Goal: Transaction & Acquisition: Purchase product/service

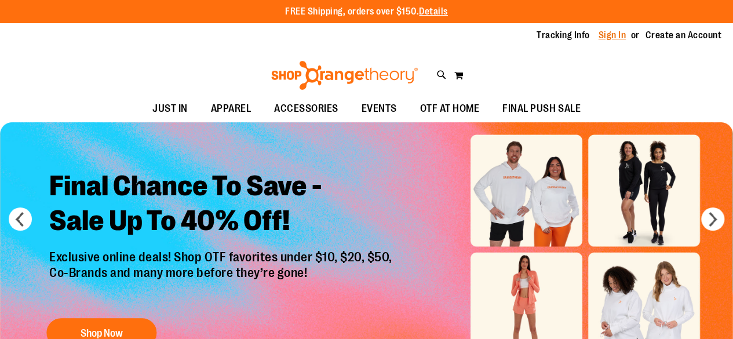
click at [605, 36] on link "Sign In" at bounding box center [612, 35] width 28 height 13
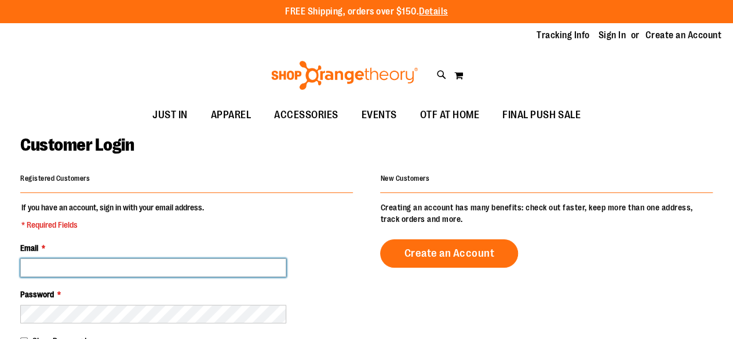
click at [90, 264] on input "Email *" at bounding box center [153, 267] width 266 height 19
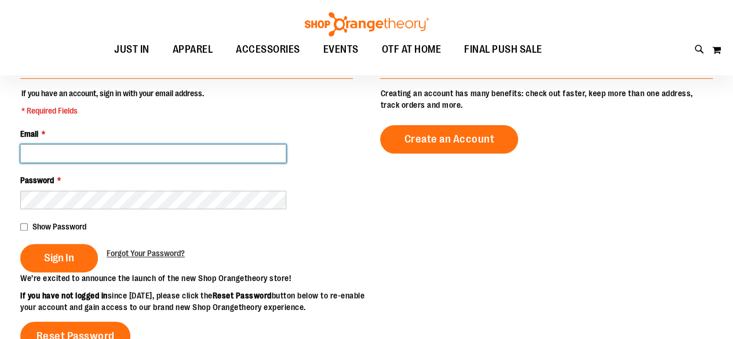
scroll to position [112, 0]
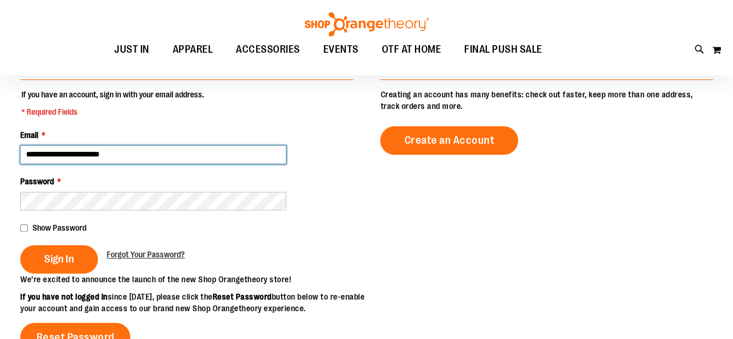
type input "**********"
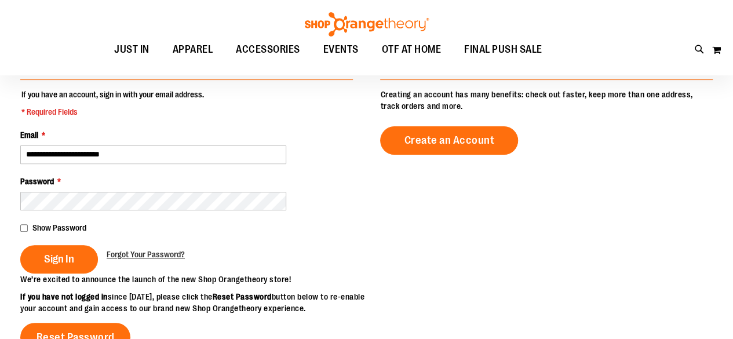
click at [25, 222] on div "Show Password" at bounding box center [186, 228] width 333 height 12
click at [58, 246] on button "Sign In" at bounding box center [59, 259] width 78 height 28
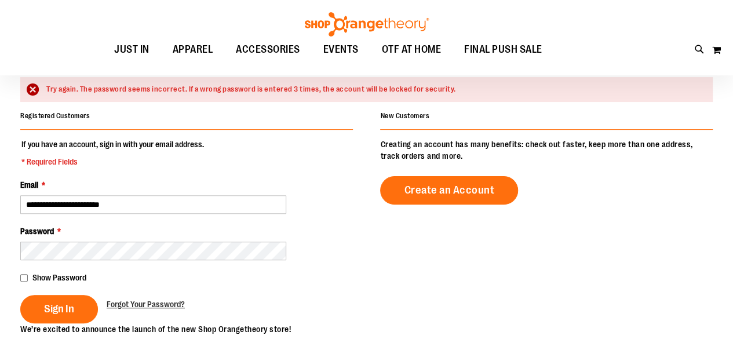
scroll to position [94, 0]
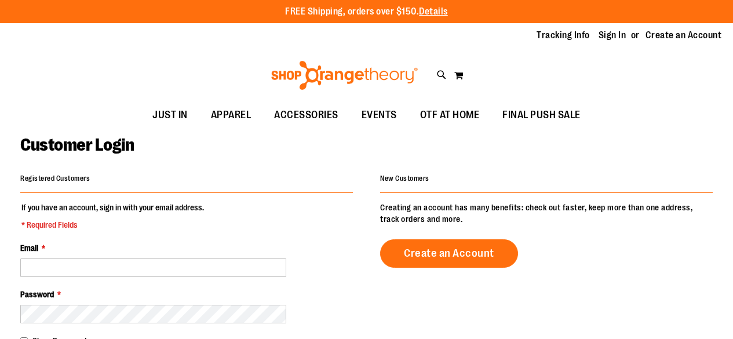
scroll to position [112, 0]
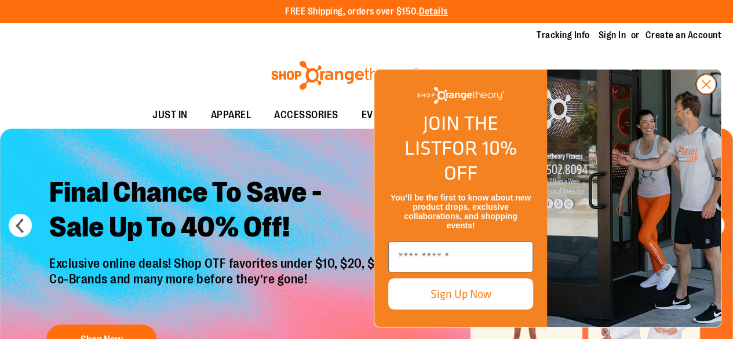
click at [709, 94] on circle "Close dialog" at bounding box center [705, 84] width 19 height 19
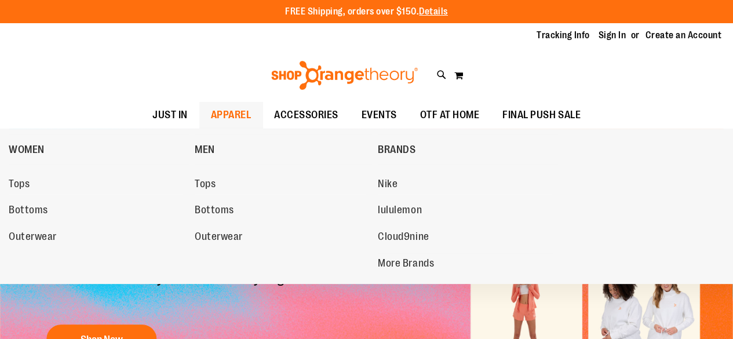
click at [229, 114] on span "APPAREL" at bounding box center [231, 115] width 41 height 26
click at [30, 209] on span "Bottoms" at bounding box center [28, 211] width 39 height 14
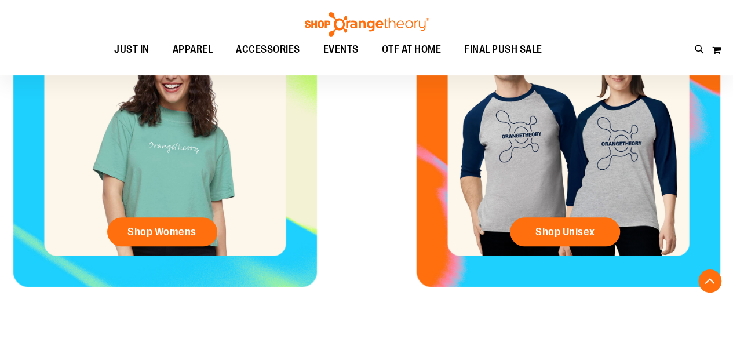
scroll to position [533, 0]
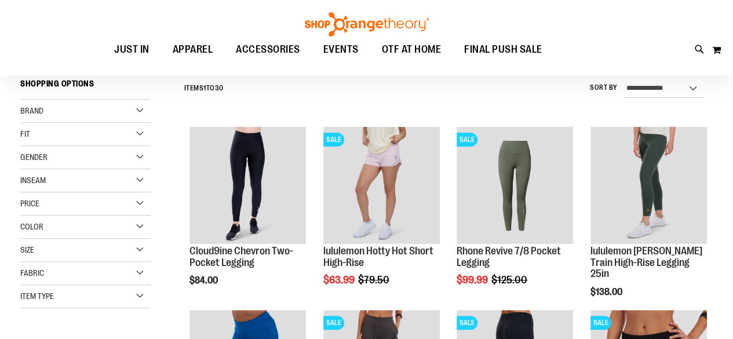
scroll to position [131, 0]
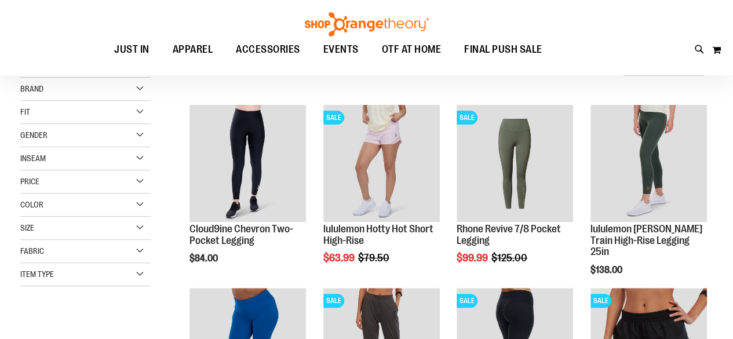
click at [143, 275] on div "Item Type" at bounding box center [85, 274] width 130 height 23
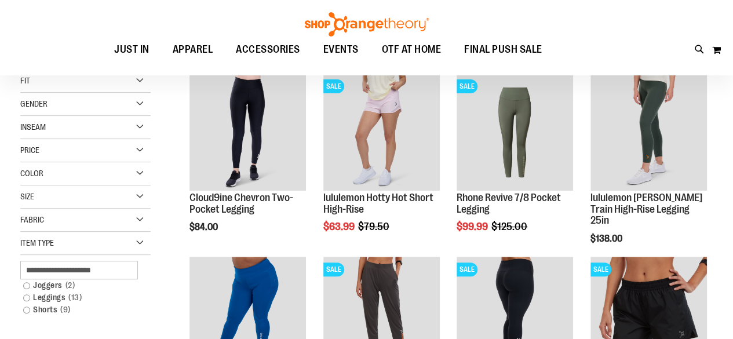
scroll to position [161, 0]
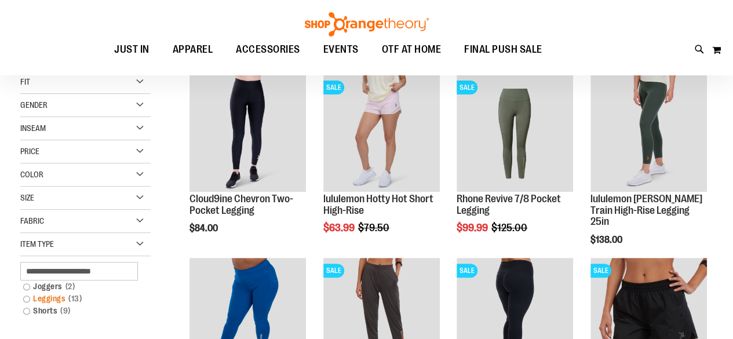
click at [27, 299] on link "Leggings 13 items" at bounding box center [79, 299] width 125 height 12
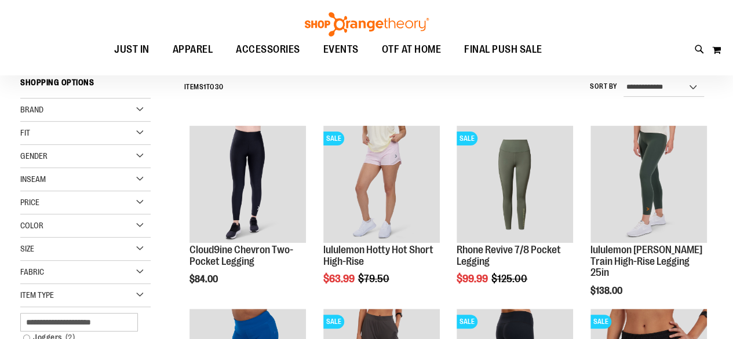
scroll to position [108, 0]
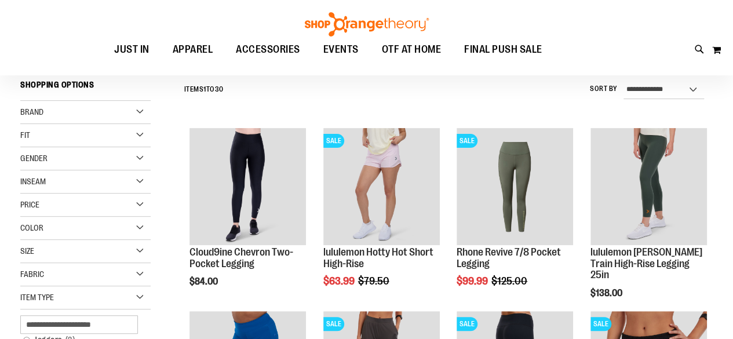
click at [138, 138] on div "Fit" at bounding box center [85, 135] width 130 height 23
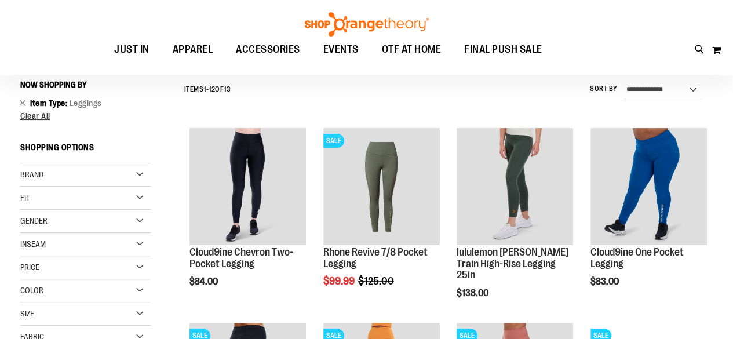
click at [140, 198] on div "Fit" at bounding box center [85, 198] width 130 height 23
click at [28, 233] on link "High Waist 4 items" at bounding box center [79, 234] width 125 height 12
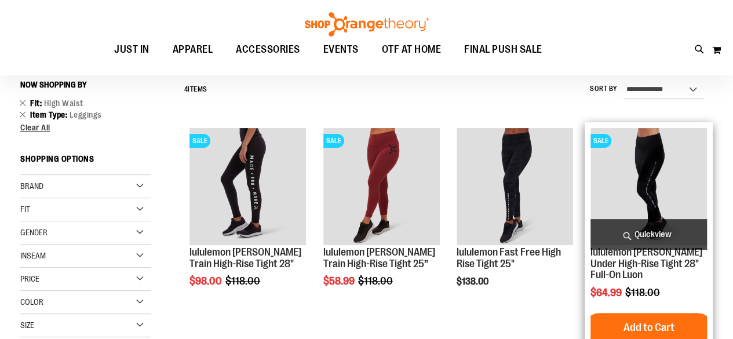
click at [615, 184] on img "product" at bounding box center [648, 186] width 116 height 116
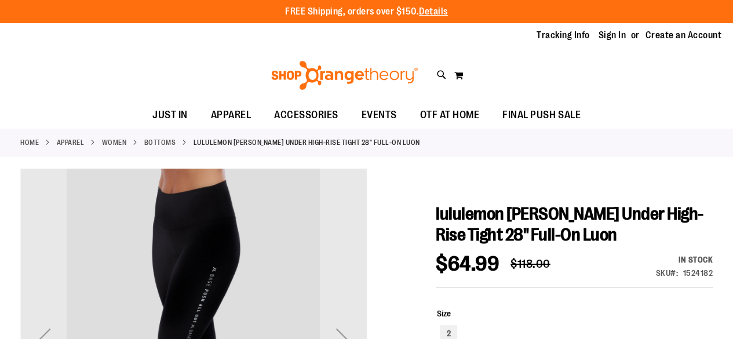
drag, startPoint x: 732, startPoint y: 54, endPoint x: 734, endPoint y: 90, distance: 36.0
click at [732, 90] on html "Skip to Content The store will not work correctly when cookies are disabled. FR…" at bounding box center [366, 169] width 733 height 339
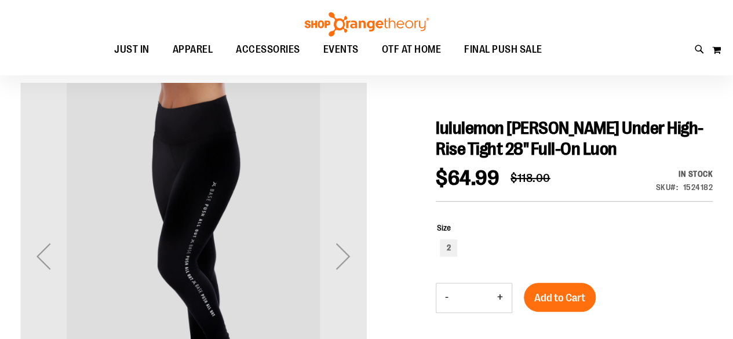
scroll to position [45, 0]
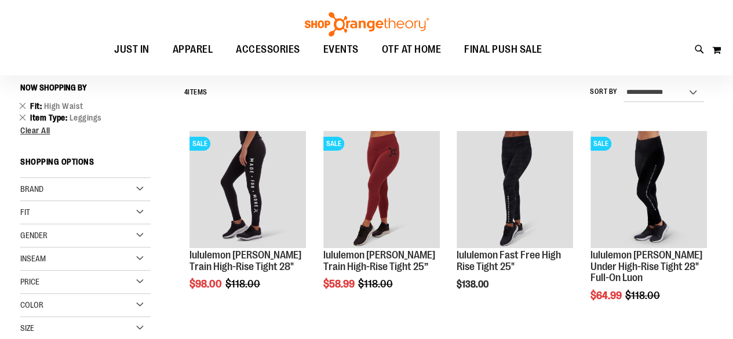
scroll to position [108, 0]
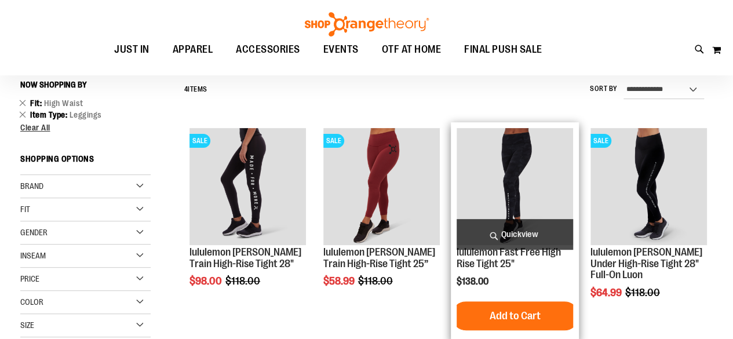
click at [495, 159] on img "product" at bounding box center [515, 186] width 116 height 116
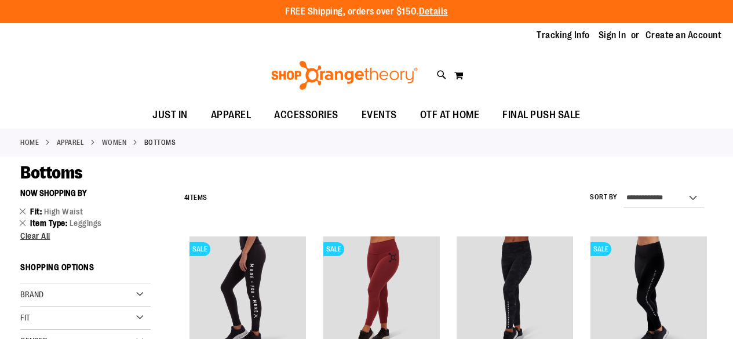
scroll to position [108, 0]
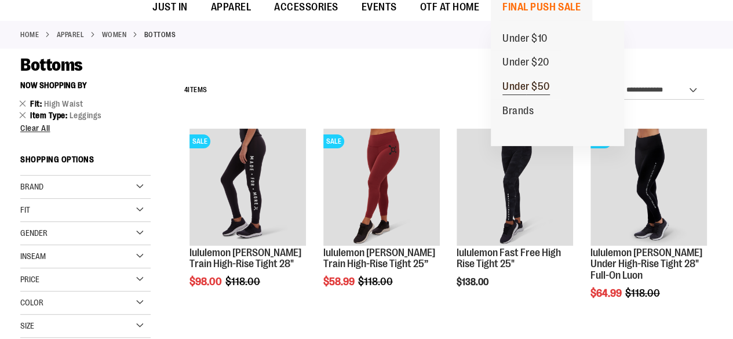
click at [539, 85] on span "Under $50" at bounding box center [526, 88] width 48 height 14
